Goal: Task Accomplishment & Management: Manage account settings

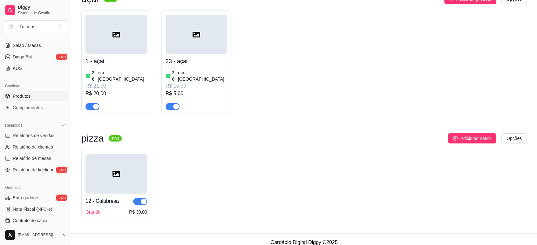
scroll to position [211, 0]
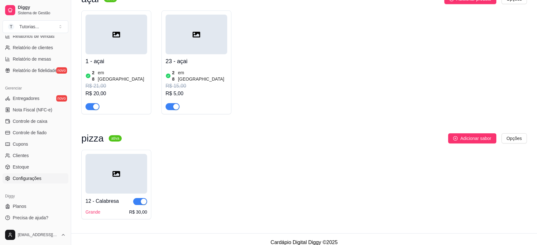
click at [33, 180] on span "Configurações" at bounding box center [27, 178] width 29 height 6
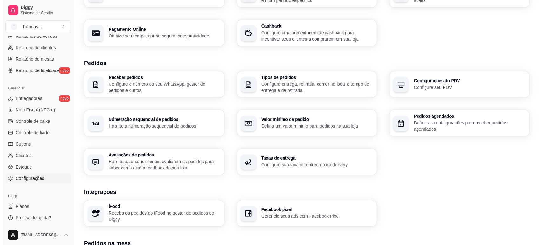
scroll to position [200, 0]
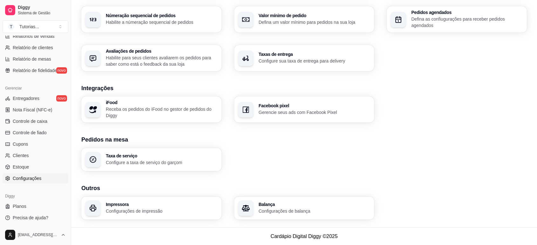
click at [142, 207] on div "Impressora Configurações de impressão" at bounding box center [162, 208] width 112 height 12
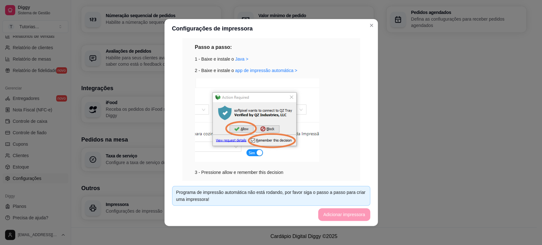
scroll to position [0, 0]
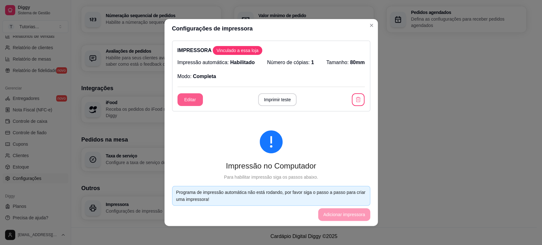
click at [180, 100] on button "Editar" at bounding box center [190, 99] width 25 height 13
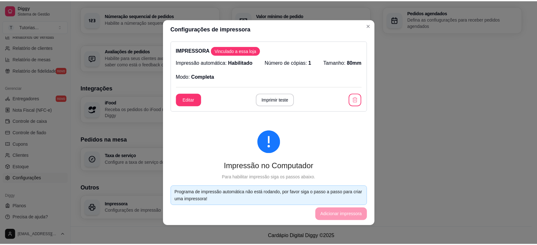
scroll to position [42, 0]
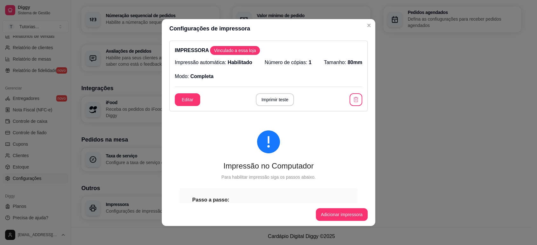
click at [376, 26] on div "Receber pedidos Configure o número do seu WhatsApp, gestor de pedidos e outros …" at bounding box center [301, 20] width 440 height 104
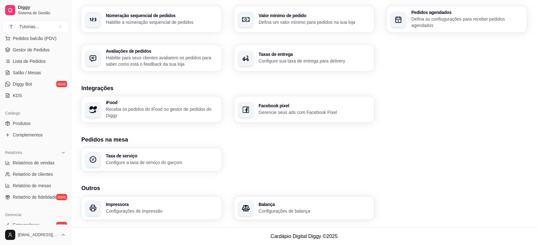
scroll to position [35, 0]
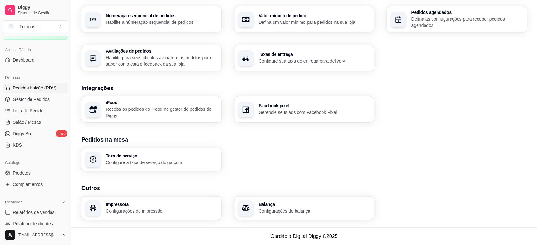
click at [29, 84] on button "Pedidos balcão (PDV)" at bounding box center [36, 88] width 66 height 10
click at [36, 100] on span "Gestor de Pedidos" at bounding box center [31, 99] width 37 height 6
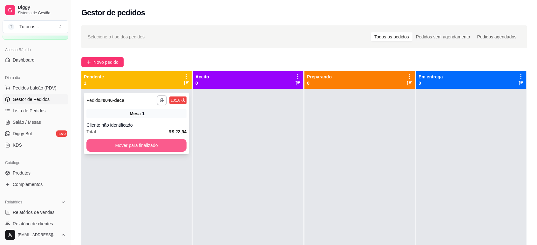
click at [143, 145] on button "Mover para finalizado" at bounding box center [136, 145] width 100 height 13
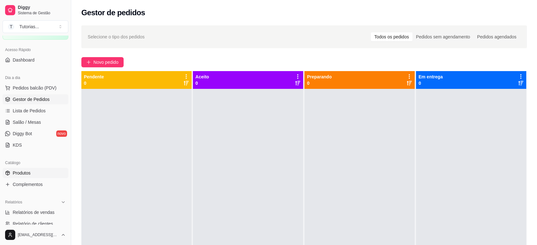
click at [27, 175] on span "Produtos" at bounding box center [22, 173] width 18 height 6
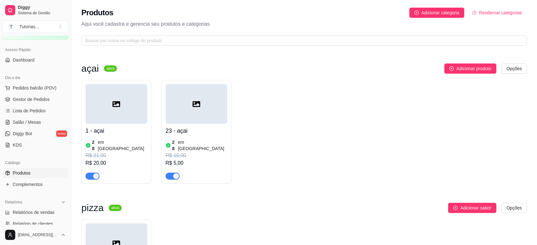
click at [130, 131] on h4 "1 - açai" at bounding box center [116, 130] width 62 height 9
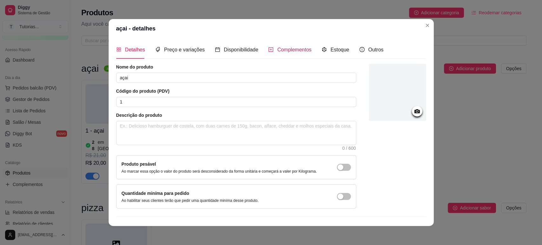
click at [285, 51] on span "Complementos" at bounding box center [294, 49] width 34 height 5
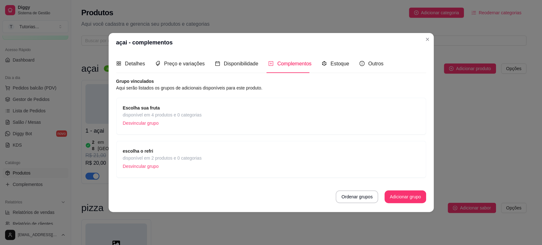
click at [264, 114] on div "Escolha sua fruta disponível em 4 produtos e 0 categorias Desvincular grupo" at bounding box center [271, 117] width 297 height 24
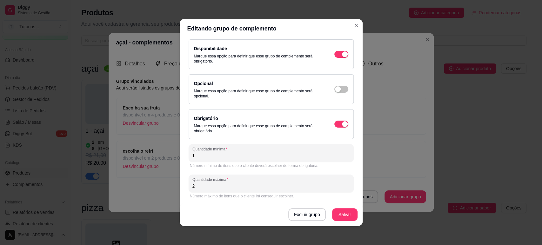
scroll to position [1, 0]
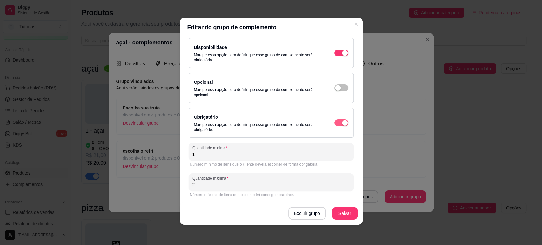
click at [342, 122] on div "button" at bounding box center [345, 123] width 6 height 6
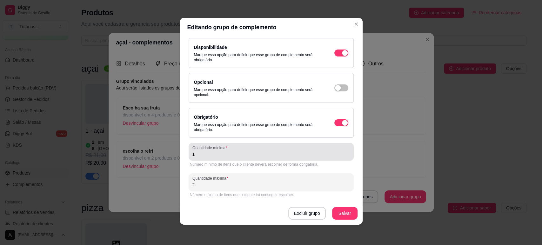
click at [283, 157] on input "1" at bounding box center [272, 154] width 158 height 6
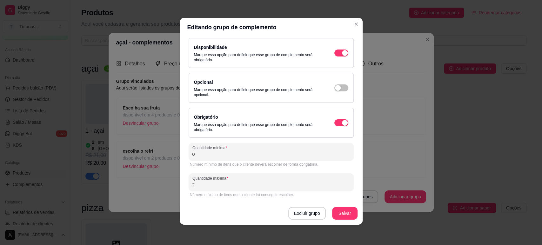
type input "0"
click at [327, 127] on div "Obrigatório Marque essa opção para definir que esse grupo de complemento será o…" at bounding box center [271, 122] width 154 height 19
click at [342, 121] on div "button" at bounding box center [345, 123] width 6 height 6
click at [346, 216] on button "Salvar" at bounding box center [344, 213] width 25 height 13
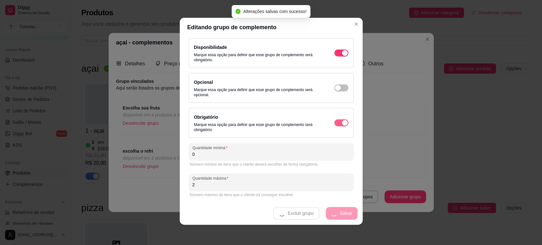
click at [342, 124] on div "button" at bounding box center [345, 123] width 6 height 6
click at [342, 123] on div "button" at bounding box center [345, 123] width 6 height 6
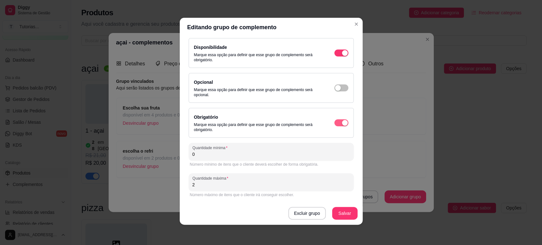
click at [342, 123] on div "button" at bounding box center [345, 123] width 6 height 6
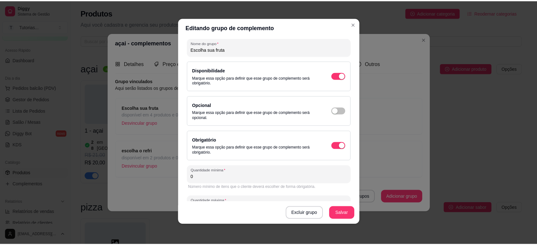
scroll to position [0, 0]
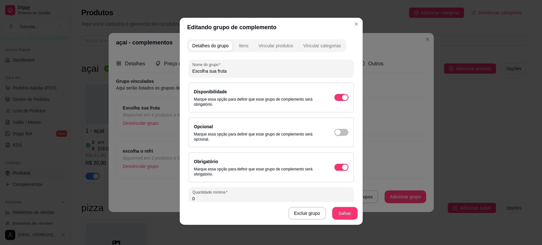
click at [338, 163] on div "Obrigatório Marque essa opção para definir que esse grupo de complemento será o…" at bounding box center [271, 167] width 154 height 19
click at [335, 129] on span "button" at bounding box center [342, 132] width 14 height 7
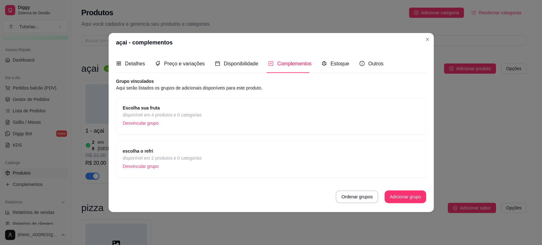
click at [423, 42] on header "açai - complementos" at bounding box center [271, 42] width 325 height 19
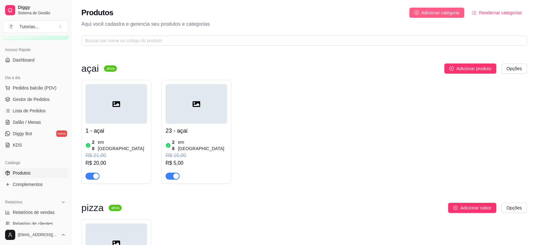
click at [439, 14] on span "Adicionar categoria" at bounding box center [440, 12] width 38 height 7
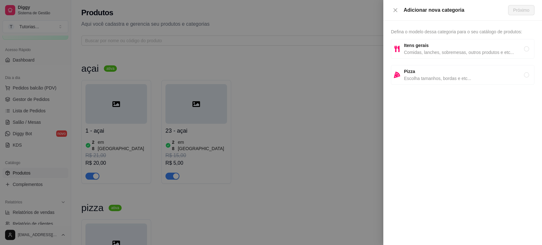
drag, startPoint x: 107, startPoint y: 57, endPoint x: 103, endPoint y: 55, distance: 4.1
click at [104, 56] on div at bounding box center [271, 122] width 542 height 245
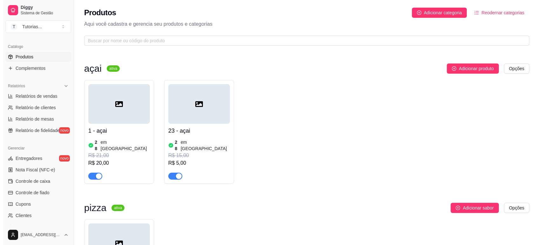
scroll to position [211, 0]
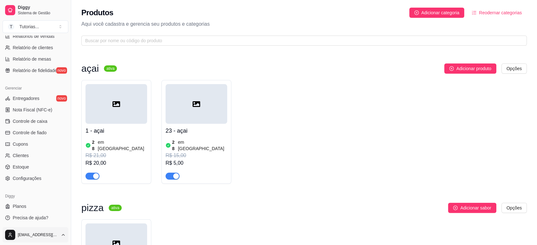
click at [46, 234] on html "Diggy Sistema de Gestão T Tutorias ... Loja aberta Período gratuito até 26/09 A…" at bounding box center [268, 122] width 537 height 245
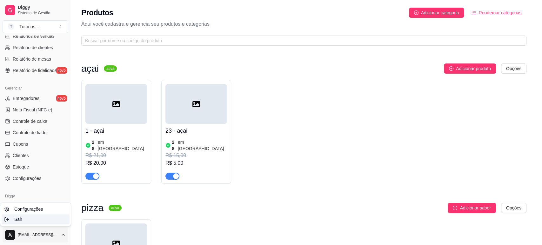
click at [31, 221] on div "Sair" at bounding box center [36, 219] width 68 height 10
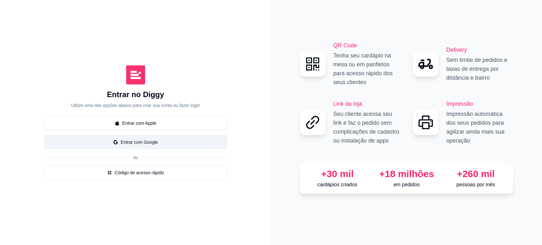
click at [163, 143] on button "Entrar com Google" at bounding box center [135, 142] width 183 height 14
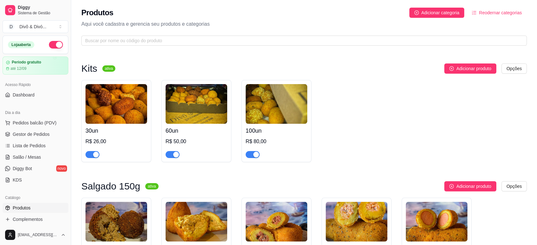
click at [272, 131] on h4 "100un" at bounding box center [277, 130] width 62 height 9
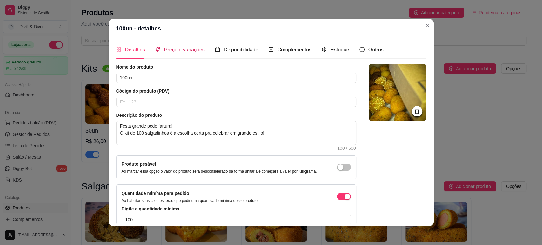
click at [174, 50] on span "Preço e variações" at bounding box center [184, 49] width 41 height 5
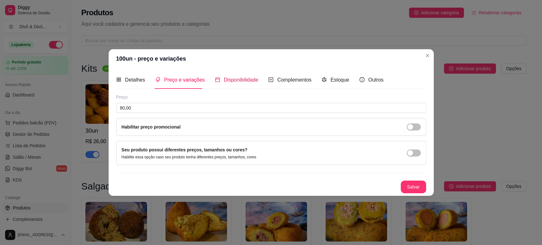
click at [232, 78] on span "Disponibilidade" at bounding box center [241, 79] width 35 height 5
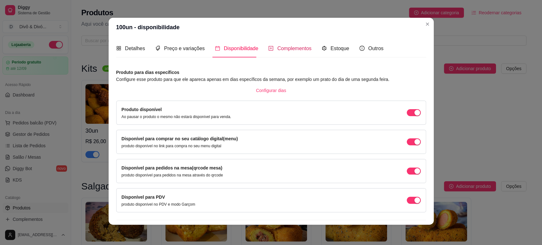
click at [277, 48] on span "Complementos" at bounding box center [294, 48] width 34 height 5
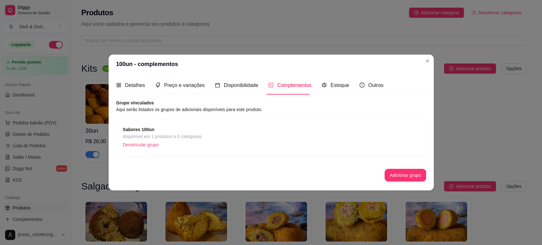
click at [240, 130] on div "Sabores 100un disponível em 1 produtos e 0 categorias Desvincular grupo" at bounding box center [271, 138] width 297 height 24
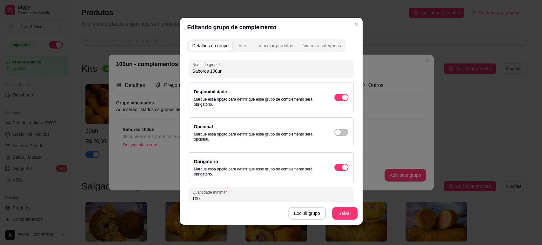
click at [247, 46] on button "Itens" at bounding box center [243, 46] width 17 height 10
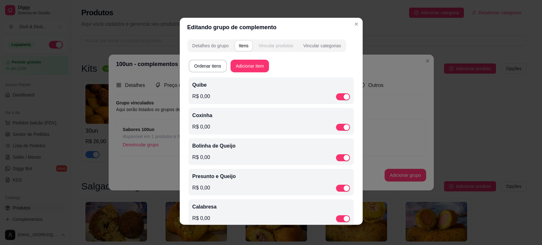
click at [276, 44] on div "Vincular produtos" at bounding box center [276, 46] width 35 height 6
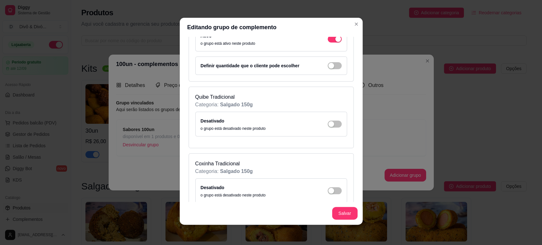
scroll to position [212, 0]
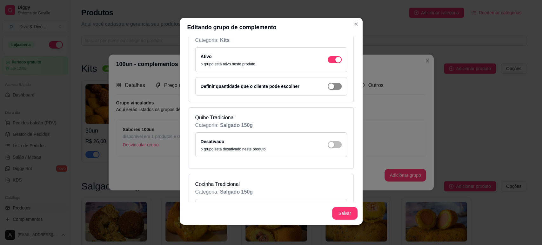
click at [329, 86] on div "button" at bounding box center [332, 87] width 6 height 6
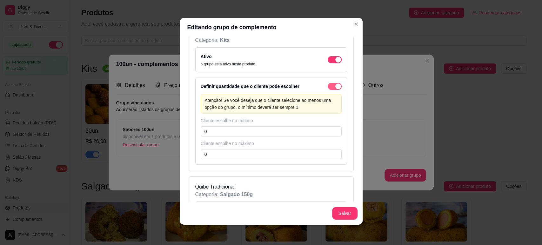
click at [328, 86] on span "button" at bounding box center [335, 86] width 14 height 7
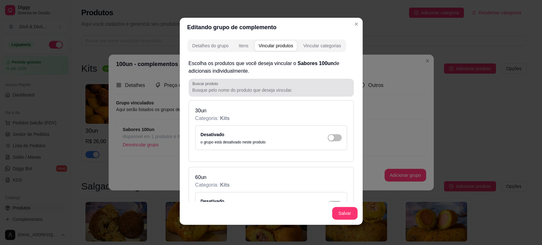
scroll to position [0, 0]
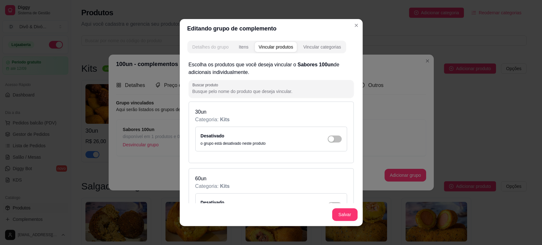
click at [214, 48] on div "Detalhes do grupo" at bounding box center [211, 47] width 36 height 6
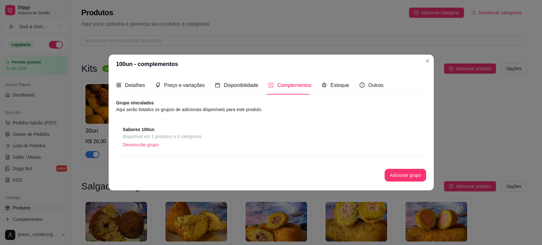
click at [207, 134] on div "Sabores 100un disponível em 1 produtos e 0 categorias Desvincular grupo" at bounding box center [271, 138] width 297 height 24
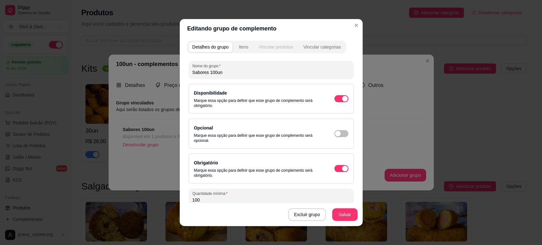
click at [284, 45] on div "Vincular produtos" at bounding box center [276, 47] width 35 height 6
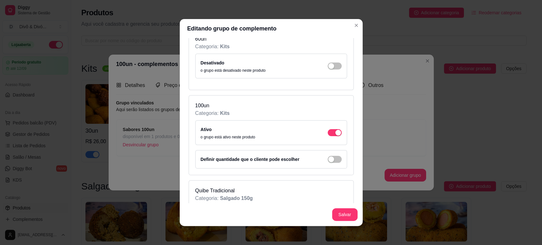
scroll to position [141, 0]
click at [331, 160] on span "button" at bounding box center [335, 158] width 14 height 7
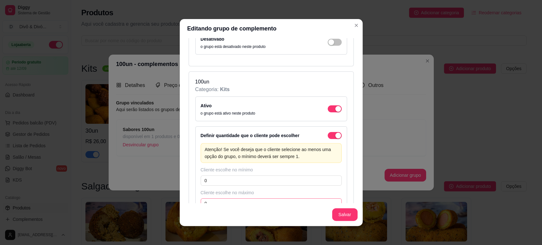
scroll to position [212, 0]
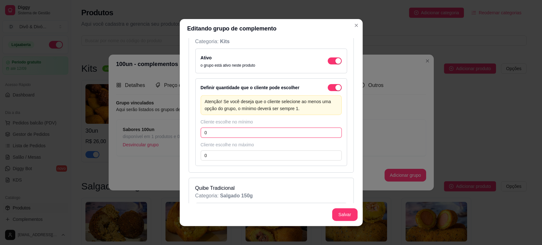
drag, startPoint x: 216, startPoint y: 132, endPoint x: 186, endPoint y: 125, distance: 30.6
click at [191, 127] on div "100un Categoria: Kits Ativo o grupo está ativo neste produto Definir quantidade…" at bounding box center [271, 98] width 165 height 149
type input "100"
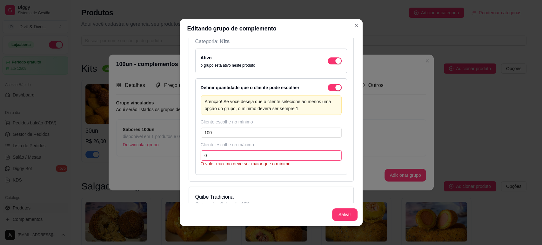
drag, startPoint x: 206, startPoint y: 155, endPoint x: 166, endPoint y: 148, distance: 40.6
click at [168, 149] on div "Editando grupo de complemento Detalhes do grupo Itens Vincular produtos Vincula…" at bounding box center [271, 122] width 542 height 245
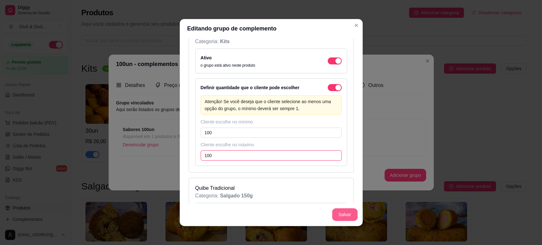
type input "100"
click at [337, 218] on button "Salvar" at bounding box center [344, 214] width 25 height 13
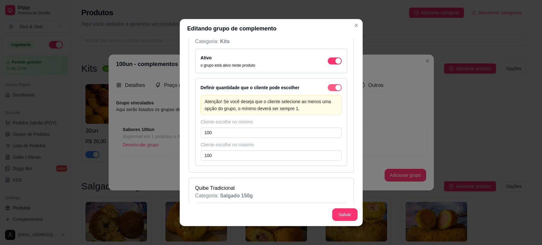
click at [336, 87] on div "button" at bounding box center [339, 88] width 6 height 6
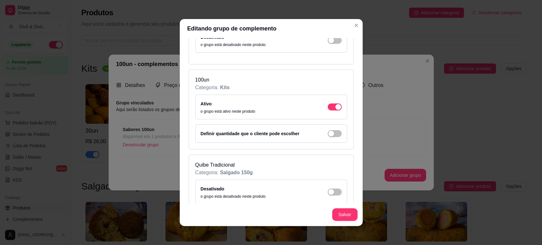
scroll to position [106, 0]
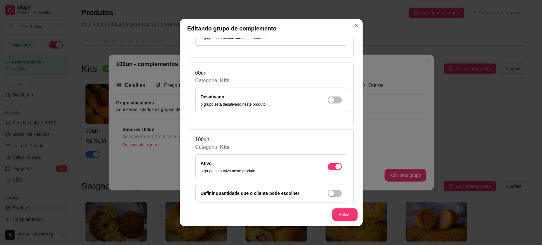
click at [344, 208] on div "Salvar" at bounding box center [271, 214] width 183 height 23
click at [343, 211] on button "Salvar" at bounding box center [344, 214] width 25 height 13
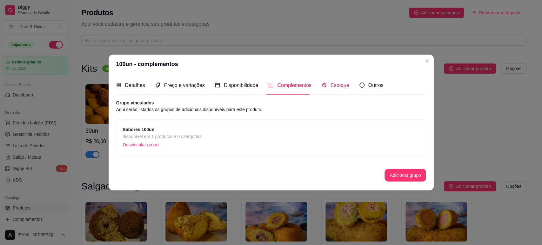
click at [335, 85] on span "Estoque" at bounding box center [340, 85] width 19 height 5
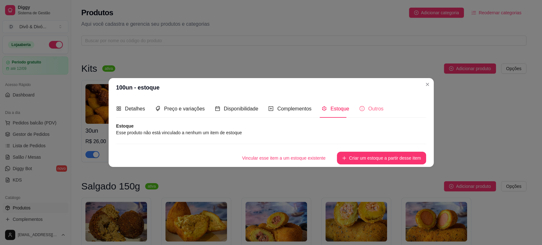
click at [373, 102] on div "Outros" at bounding box center [372, 109] width 24 height 18
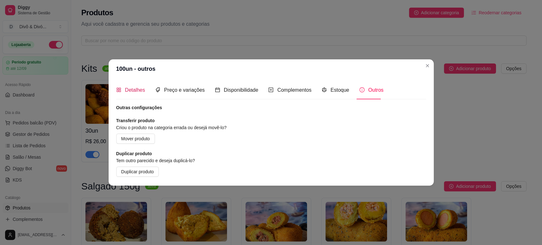
click at [135, 87] on span "Detalhes" at bounding box center [135, 89] width 20 height 5
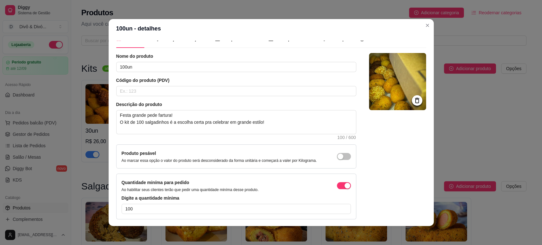
scroll to position [0, 0]
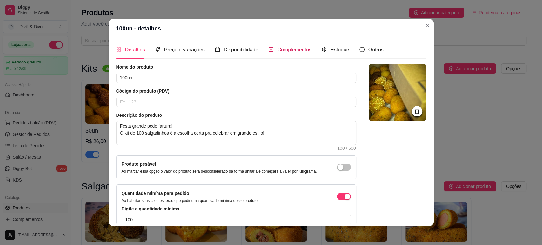
click at [270, 51] on div "Complementos" at bounding box center [290, 50] width 43 height 8
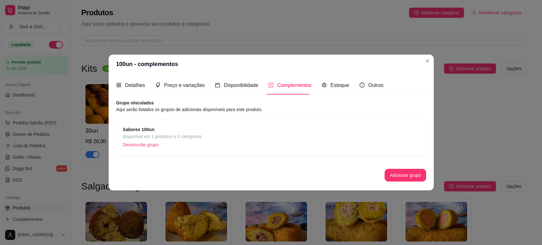
click at [204, 139] on div "Sabores 100un disponível em 1 produtos e 0 categorias Desvincular grupo" at bounding box center [271, 138] width 297 height 24
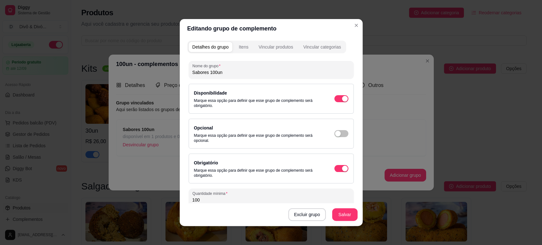
scroll to position [44, 0]
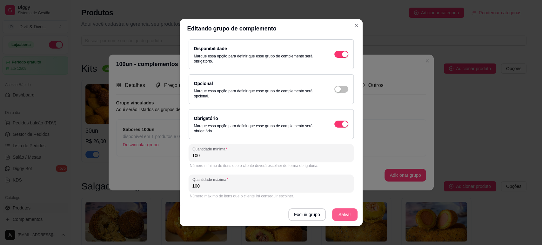
click at [344, 215] on button "Salvar" at bounding box center [344, 214] width 25 height 13
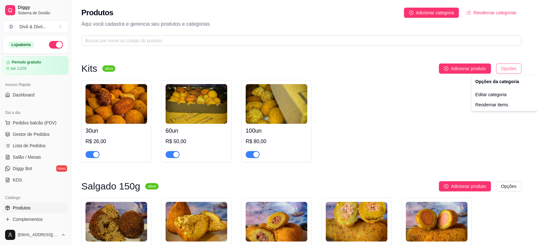
click at [511, 72] on html "Diggy Sistema de Gestão D Divô & Divó ... Loja aberta Período gratuito até 12/0…" at bounding box center [268, 122] width 537 height 245
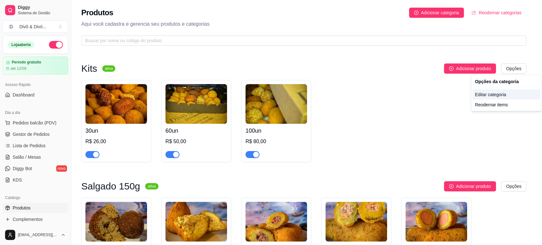
click at [489, 96] on div "Editar categoria" at bounding box center [507, 95] width 68 height 10
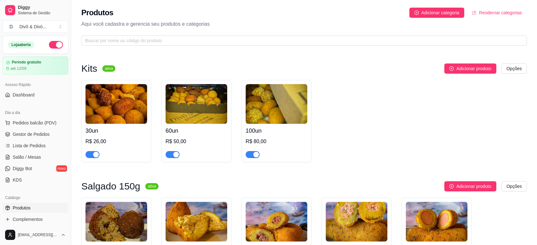
click at [120, 114] on img at bounding box center [116, 104] width 62 height 40
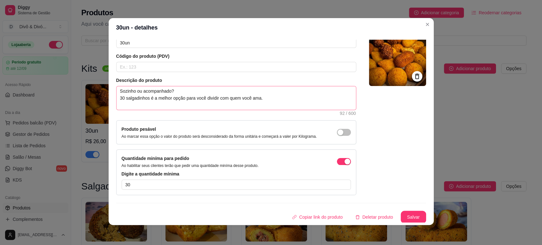
scroll to position [1, 0]
click at [337, 159] on span "button" at bounding box center [344, 161] width 14 height 7
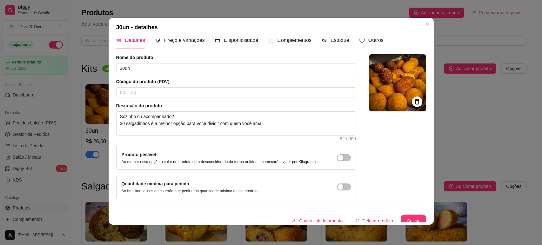
scroll to position [13, 0]
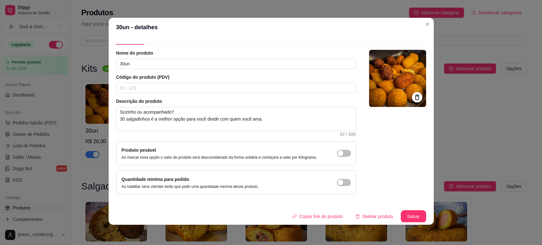
drag, startPoint x: 337, startPoint y: 185, endPoint x: 348, endPoint y: 177, distance: 13.7
click at [337, 185] on span "button" at bounding box center [344, 182] width 14 height 7
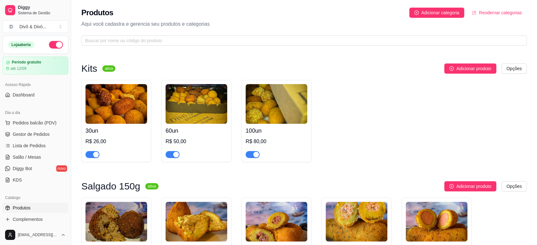
click at [281, 129] on h4 "100un" at bounding box center [277, 130] width 62 height 9
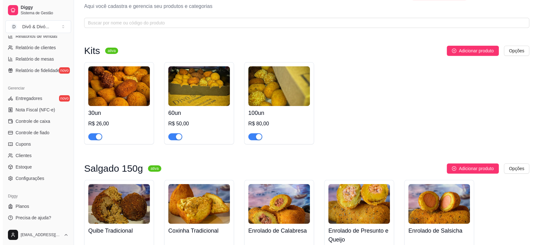
scroll to position [35, 0]
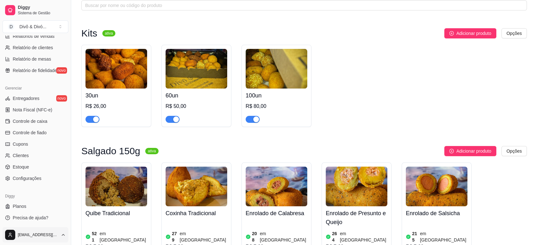
click at [58, 210] on html "Diggy Sistema de Gestão D Divô & Divó ... Loja aberta Período gratuito até 12/0…" at bounding box center [268, 87] width 537 height 245
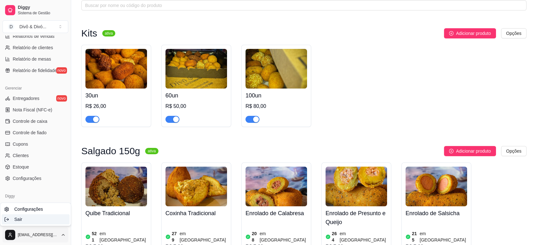
click at [46, 218] on div "Sair" at bounding box center [36, 219] width 68 height 10
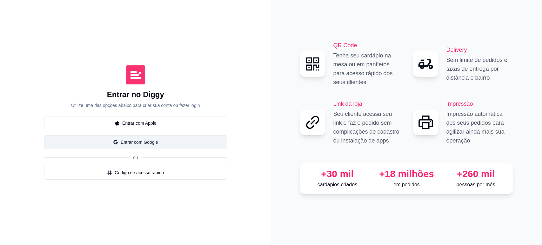
click at [169, 138] on button "Entrar com Google" at bounding box center [135, 142] width 183 height 14
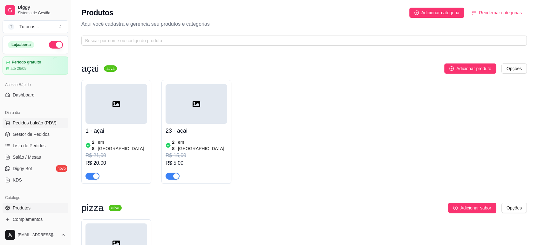
click at [33, 120] on span "Pedidos balcão (PDV)" at bounding box center [35, 123] width 44 height 6
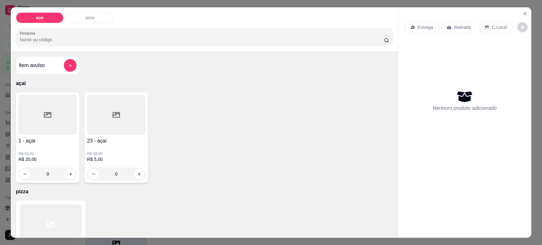
click at [425, 25] on p "Entrega" at bounding box center [426, 27] width 16 height 6
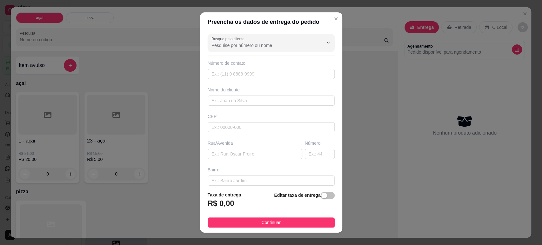
click at [282, 55] on div "Busque pelo cliente Número de contato Nome do cliente CEP Rua/[GEOGRAPHIC_DATA]" at bounding box center [271, 108] width 142 height 155
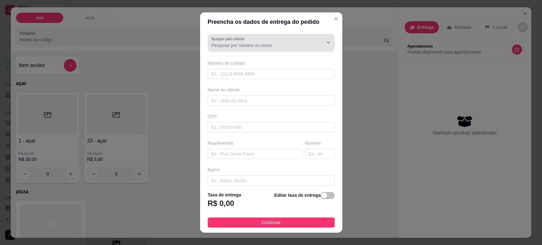
click at [283, 45] on input "Busque pelo cliente" at bounding box center [263, 45] width 102 height 6
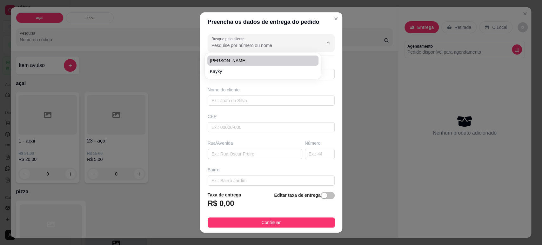
click at [284, 44] on input "Busque pelo cliente" at bounding box center [263, 45] width 102 height 6
click at [346, 50] on div "Preencha os dados de entrega do pedido Busque pelo cliente Número de contato No…" at bounding box center [271, 122] width 542 height 245
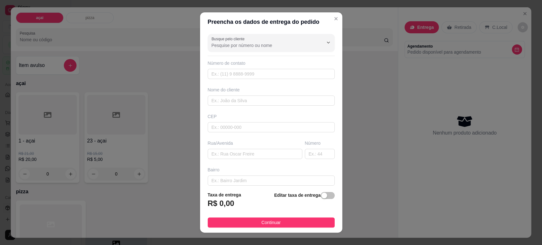
click at [274, 66] on div "Número de contato" at bounding box center [271, 63] width 127 height 6
click at [272, 69] on input "text" at bounding box center [271, 74] width 127 height 10
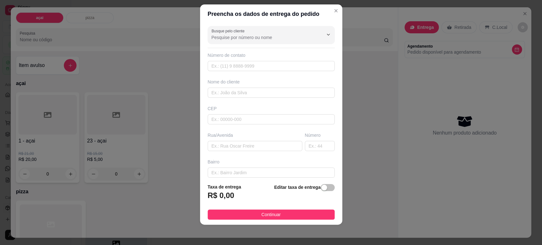
click at [273, 41] on div "Busque pelo cliente" at bounding box center [271, 35] width 127 height 18
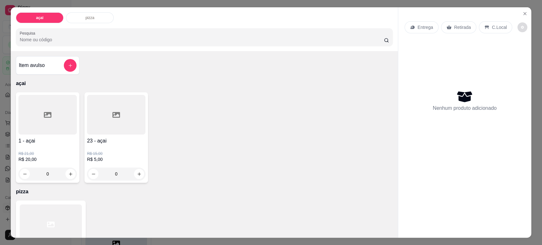
click at [518, 26] on button "decrease-product-quantity" at bounding box center [523, 28] width 10 height 10
click at [521, 26] on icon "decrease-product-quantity" at bounding box center [523, 27] width 4 height 4
click at [449, 26] on div "Retirada" at bounding box center [458, 27] width 35 height 12
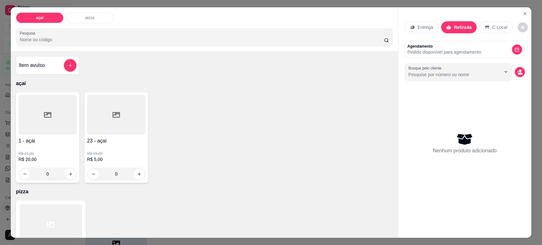
click at [433, 30] on div "Entrega" at bounding box center [422, 27] width 34 height 12
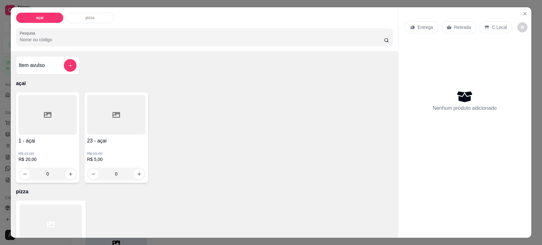
click at [420, 24] on p "Entrega" at bounding box center [426, 27] width 16 height 6
click at [447, 29] on icon at bounding box center [449, 27] width 5 height 5
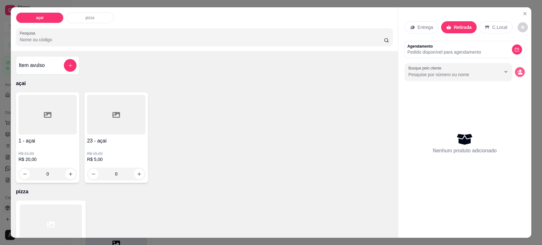
click at [517, 71] on icon "decrease-product-quantity" at bounding box center [519, 71] width 5 height 5
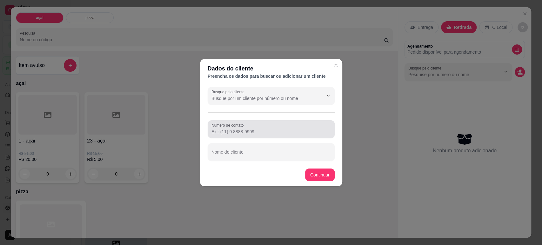
click at [282, 131] on input "Número de contato" at bounding box center [271, 132] width 119 height 6
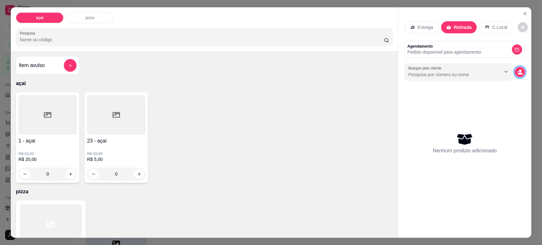
click at [498, 30] on p "C.Local" at bounding box center [500, 27] width 15 height 6
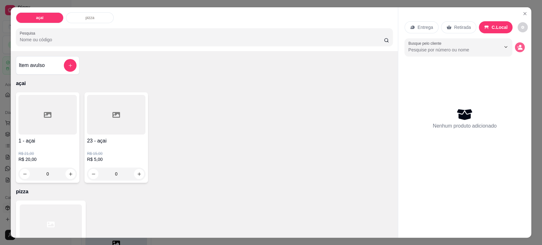
click at [515, 47] on button "decrease-product-quantity" at bounding box center [520, 48] width 10 height 10
click at [456, 27] on p "Retirada" at bounding box center [462, 27] width 17 height 6
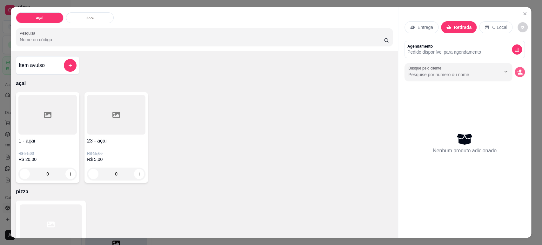
click at [519, 71] on circle "decrease-product-quantity" at bounding box center [520, 71] width 3 height 3
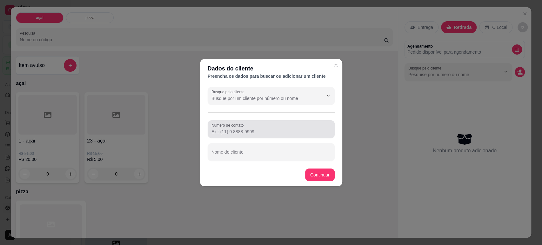
click at [260, 134] on input "Número de contato" at bounding box center [271, 132] width 119 height 6
type input "[PHONE_NUMBER]"
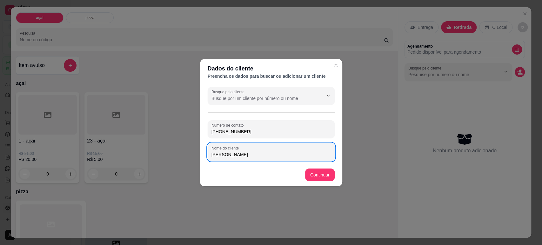
type input "[PERSON_NAME]"
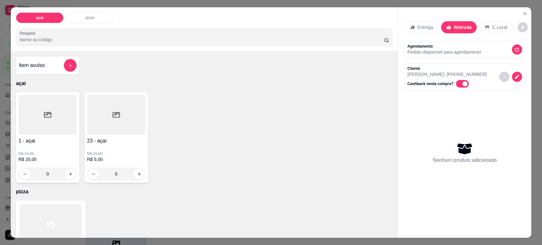
click at [431, 71] on p "Joao - [PHONE_NUMBER]" at bounding box center [447, 74] width 79 height 6
click at [513, 73] on button "decrease-product-quantity" at bounding box center [517, 77] width 10 height 10
click at [418, 27] on p "Entrega" at bounding box center [426, 27] width 16 height 6
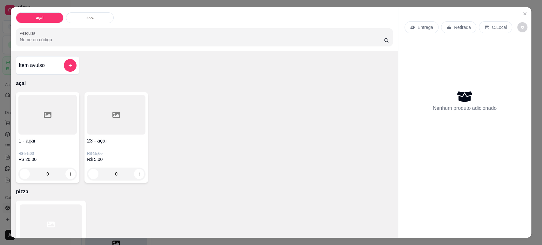
click at [412, 27] on div "Entrega" at bounding box center [422, 27] width 34 height 12
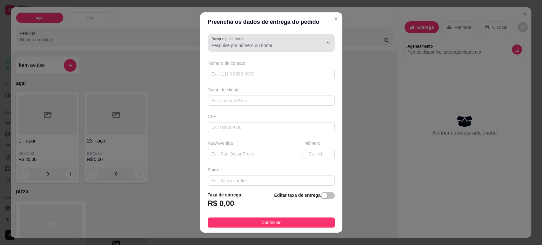
click at [273, 43] on input "Busque pelo cliente" at bounding box center [263, 45] width 102 height 6
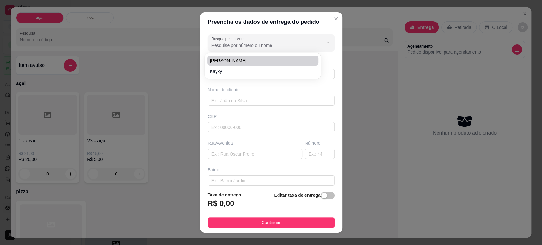
click at [262, 44] on input "Busque pelo cliente" at bounding box center [263, 45] width 102 height 6
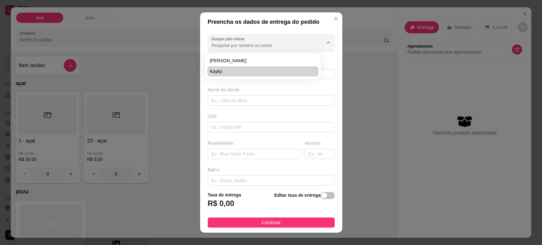
click at [235, 78] on div "[PERSON_NAME]" at bounding box center [263, 66] width 116 height 26
click at [226, 87] on div "Nome do cliente" at bounding box center [271, 90] width 127 height 6
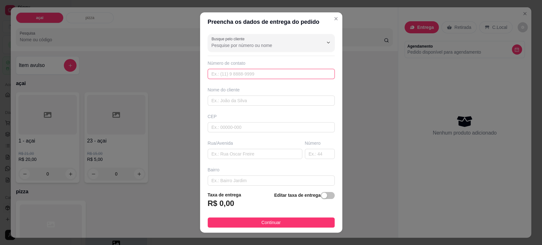
click at [226, 71] on input "text" at bounding box center [271, 74] width 127 height 10
type input "1"
type input "[PHONE_NUMBER]"
click at [248, 100] on input "text" at bounding box center [271, 101] width 127 height 10
type input "[PERSON_NAME]"
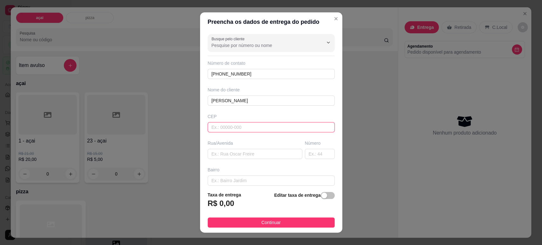
click at [243, 129] on input "text" at bounding box center [271, 127] width 127 height 10
type input "09310730"
type input "[GEOGRAPHIC_DATA]"
type input "Vila Bocaina"
type input "Mauá"
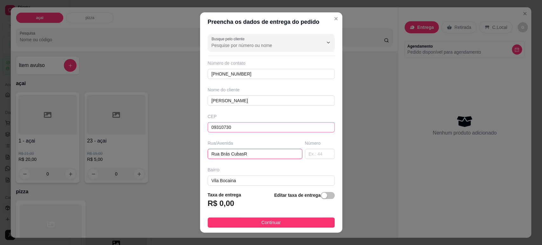
type input "[GEOGRAPHIC_DATA]"
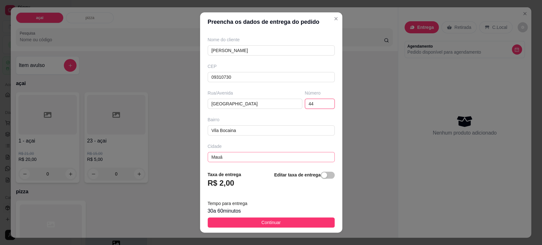
scroll to position [78, 0]
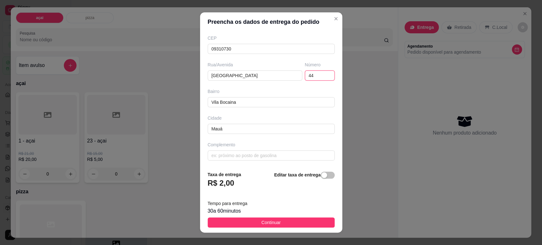
type input "44"
click at [275, 218] on footer "Taxa de entrega R$ 2,00 Editar taxa de entrega Tempo para entrega 30 a 60 minut…" at bounding box center [271, 199] width 142 height 67
click at [275, 219] on button "Continuar" at bounding box center [271, 223] width 127 height 10
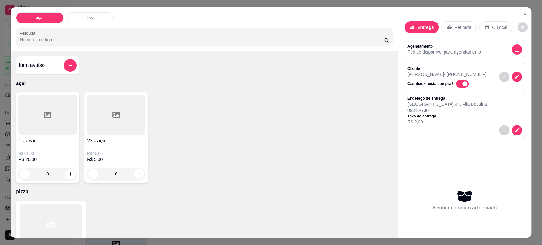
click at [421, 75] on p "Mary - [PHONE_NUMBER]" at bounding box center [447, 74] width 79 height 6
click at [514, 129] on icon "decrease-product-quantity" at bounding box center [517, 130] width 6 height 6
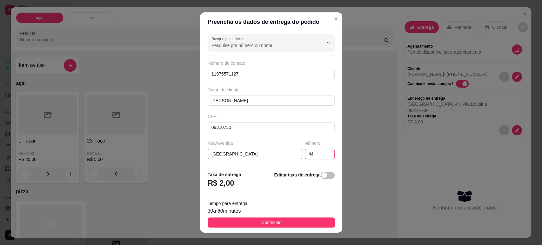
drag, startPoint x: 309, startPoint y: 153, endPoint x: 285, endPoint y: 151, distance: 24.3
click at [292, 152] on div "Rua/[GEOGRAPHIC_DATA][STREET_ADDRESS]" at bounding box center [272, 149] width 130 height 19
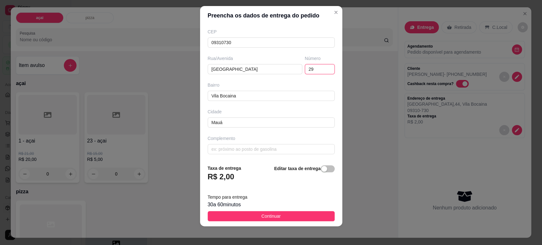
scroll to position [8, 0]
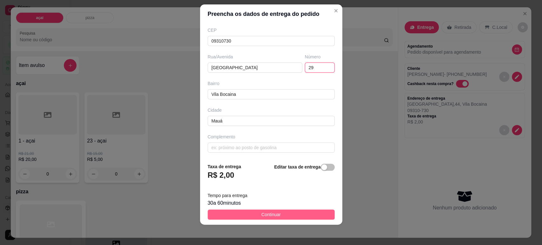
type input "29"
click at [275, 216] on button "Continuar" at bounding box center [271, 215] width 127 height 10
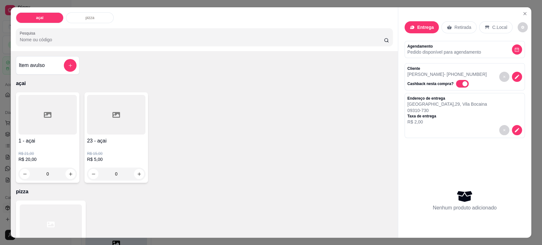
click at [65, 175] on div "0" at bounding box center [47, 174] width 58 height 13
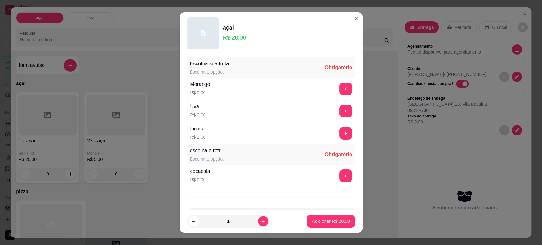
click at [340, 179] on button "+" at bounding box center [346, 176] width 13 height 13
click at [340, 133] on button "+" at bounding box center [346, 133] width 13 height 13
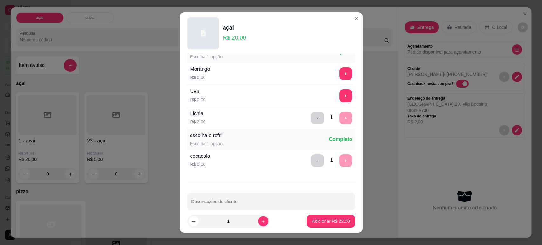
scroll to position [24, 0]
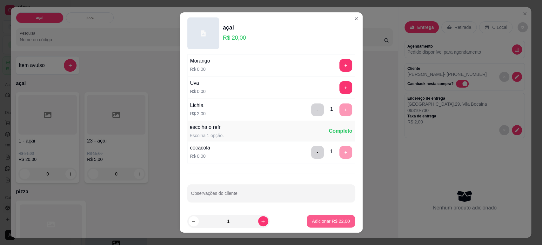
click at [320, 221] on p "Adicionar R$ 22,00" at bounding box center [331, 221] width 38 height 6
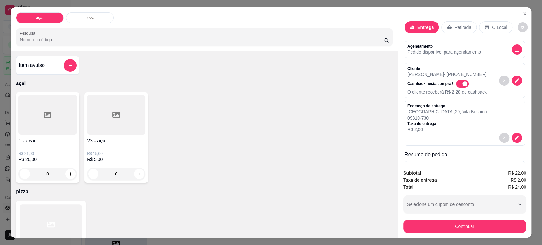
scroll to position [13, 0]
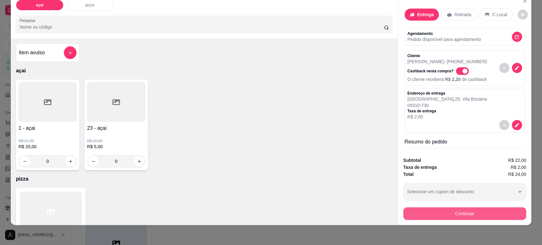
click at [453, 212] on button "Continuar" at bounding box center [465, 213] width 123 height 13
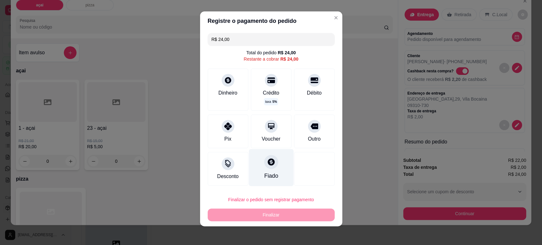
scroll to position [5, 0]
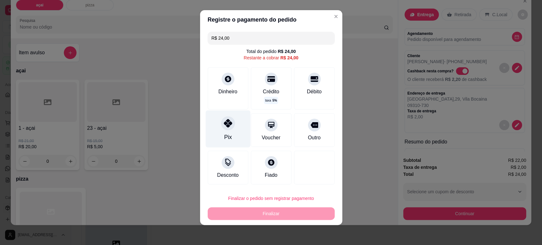
click at [232, 121] on div "Pix" at bounding box center [228, 128] width 45 height 37
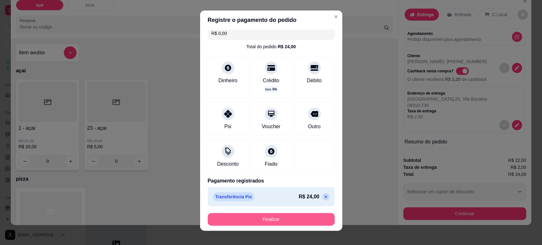
click at [278, 221] on button "Finalizar" at bounding box center [271, 219] width 127 height 13
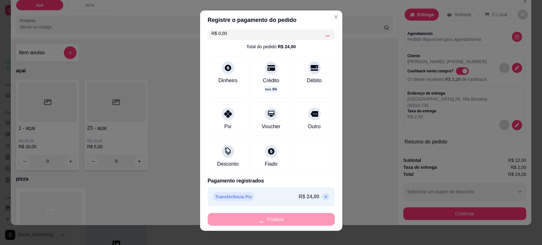
type input "-R$ 24,00"
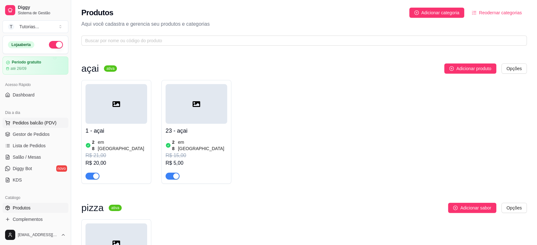
click at [35, 120] on span "Pedidos balcão (PDV)" at bounding box center [35, 123] width 44 height 6
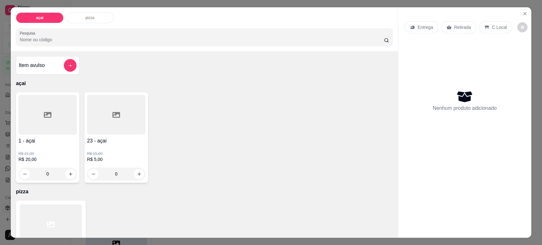
click at [418, 29] on p "Entrega" at bounding box center [426, 27] width 16 height 6
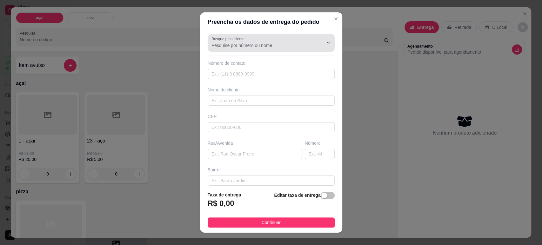
click at [263, 41] on div at bounding box center [271, 43] width 119 height 13
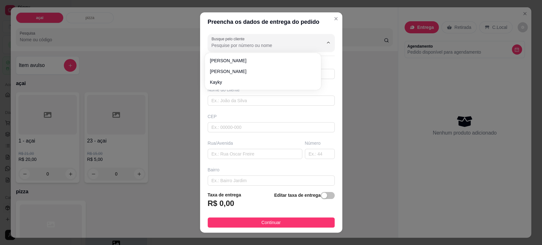
click at [263, 41] on div at bounding box center [271, 43] width 119 height 13
click at [222, 60] on span "[PERSON_NAME]" at bounding box center [260, 61] width 100 height 6
type input "[PERSON_NAME]"
type input "11975571127"
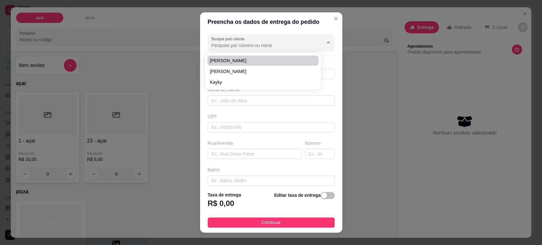
type input "[PERSON_NAME]"
type input "09310730"
type input "[GEOGRAPHIC_DATA]"
type input "29"
type input "Vila Bocaina"
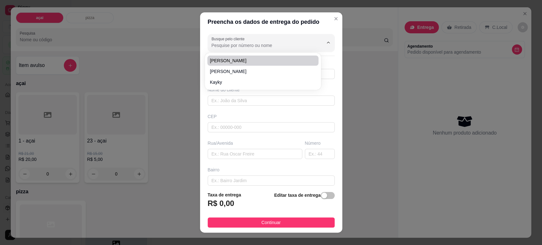
type input "Mauá"
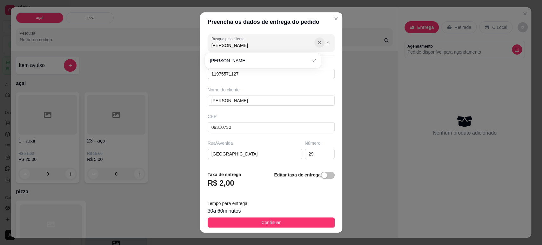
click at [317, 42] on icon "Show suggestions" at bounding box center [319, 42] width 5 height 5
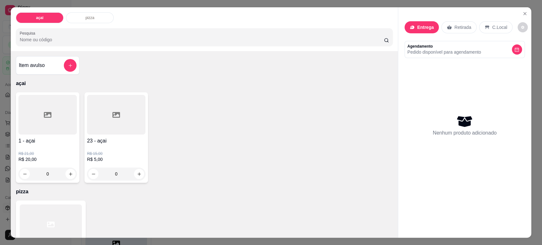
click at [422, 31] on div "Entrega" at bounding box center [422, 27] width 34 height 12
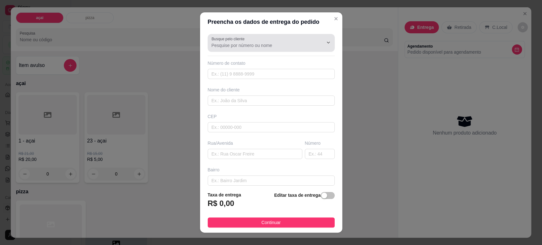
click at [299, 42] on div at bounding box center [271, 43] width 119 height 13
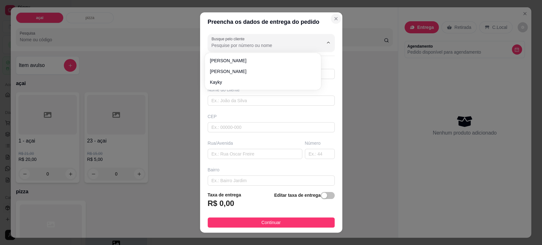
click at [331, 16] on button "Close" at bounding box center [336, 19] width 10 height 10
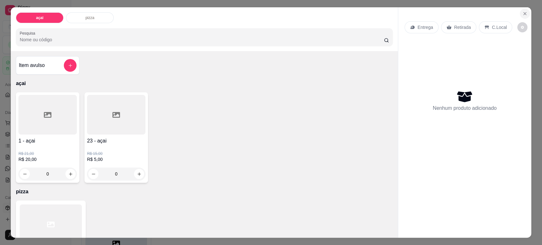
click at [528, 12] on div "Entrega Retirada C.Local Nenhum produto adicionado" at bounding box center [464, 117] width 133 height 221
click at [524, 12] on icon "Close" at bounding box center [525, 13] width 5 height 5
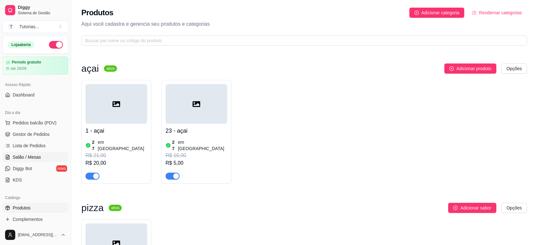
click at [35, 156] on span "Salão / Mesas" at bounding box center [27, 157] width 28 height 6
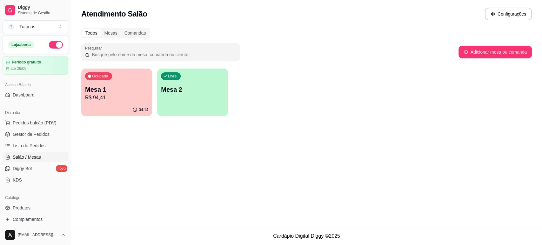
click at [123, 98] on p "R$ 94,41" at bounding box center [116, 98] width 63 height 8
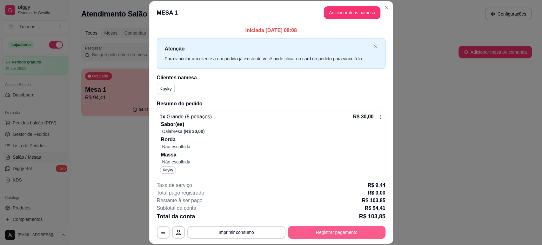
click at [327, 234] on button "Registrar pagamento" at bounding box center [337, 232] width 98 height 13
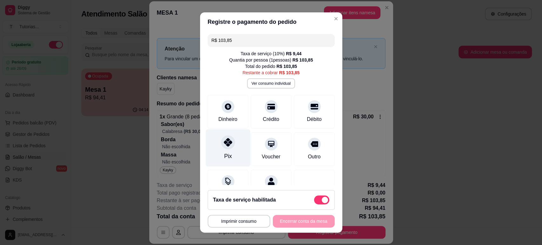
click at [224, 143] on icon at bounding box center [228, 142] width 8 height 8
type input "R$ 0,00"
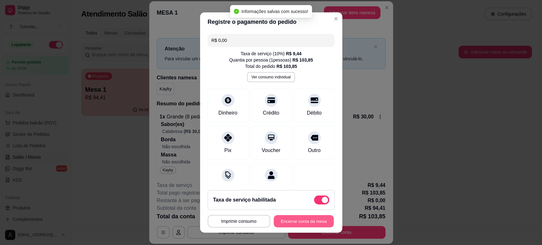
click at [304, 220] on button "Encerrar conta da mesa" at bounding box center [304, 221] width 60 height 12
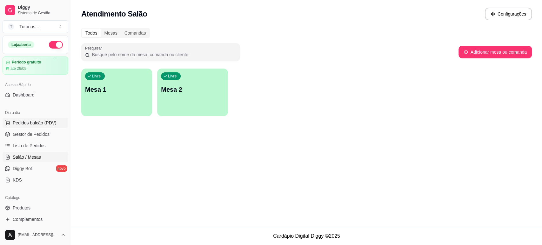
click at [31, 122] on span "Pedidos balcão (PDV)" at bounding box center [35, 123] width 44 height 6
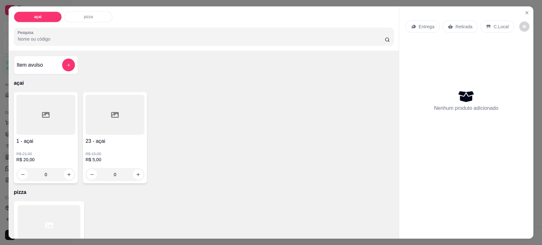
click at [26, 96] on div at bounding box center [46, 115] width 59 height 40
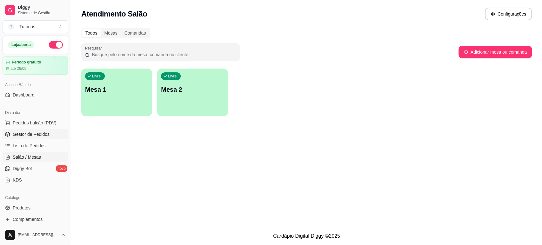
click at [33, 136] on span "Gestor de Pedidos" at bounding box center [31, 134] width 37 height 6
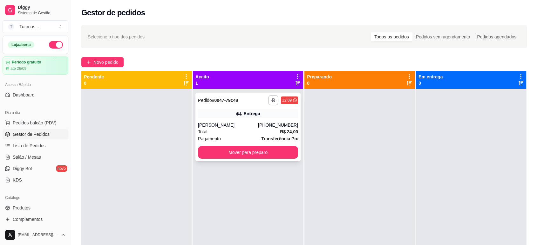
click at [241, 146] on button "Mover para preparo" at bounding box center [248, 152] width 100 height 13
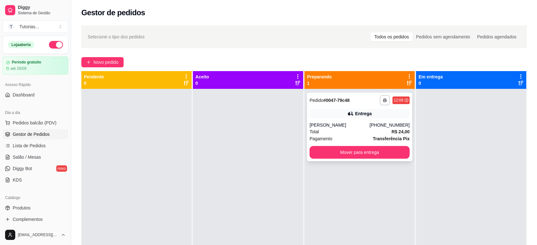
click at [375, 155] on button "Mover para entrega" at bounding box center [359, 152] width 100 height 13
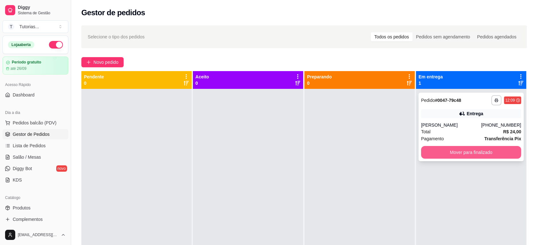
click at [445, 154] on button "Mover para finalizado" at bounding box center [471, 152] width 100 height 13
